Goal: Task Accomplishment & Management: Manage account settings

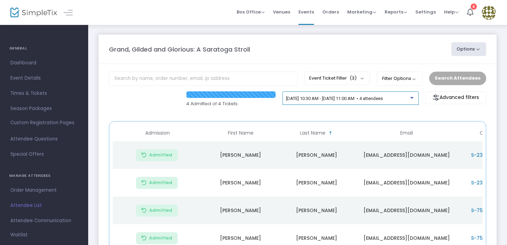
click at [412, 96] on div at bounding box center [412, 95] width 5 height 5
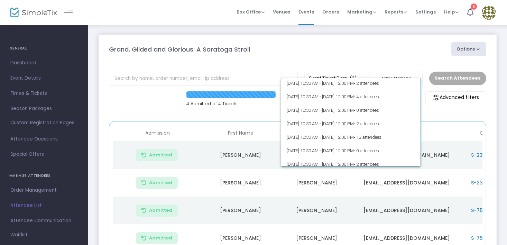
scroll to position [934, 0]
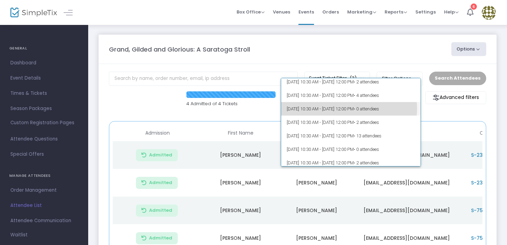
click at [348, 108] on span "9/25/2025 @ 10:30 AM - 9/25/2025 @ 12:00 PM • 0 attendees" at bounding box center [351, 108] width 128 height 13
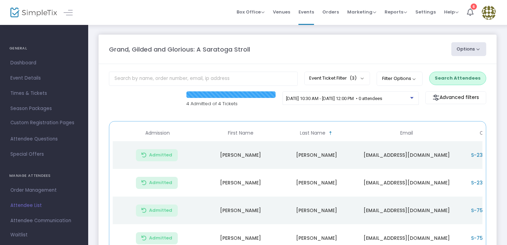
click at [491, 9] on img at bounding box center [489, 13] width 14 height 14
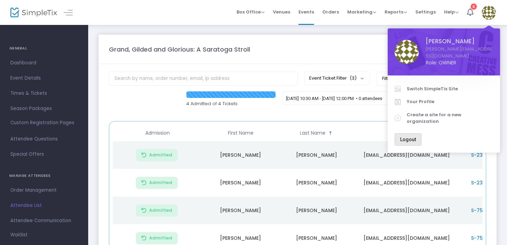
click at [410, 137] on span "Logout" at bounding box center [408, 140] width 16 height 6
